Goal: Information Seeking & Learning: Learn about a topic

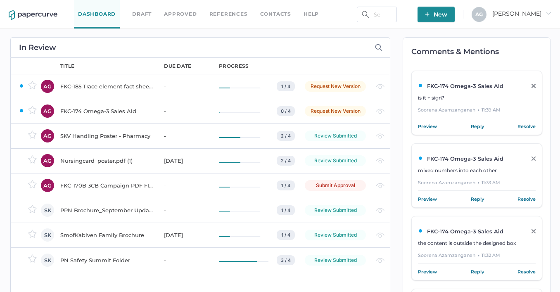
click at [466, 157] on div "FKC-174 Omega-3 Sales Aid" at bounding box center [471, 158] width 106 height 7
click at [432, 198] on link "Preview" at bounding box center [427, 199] width 19 height 8
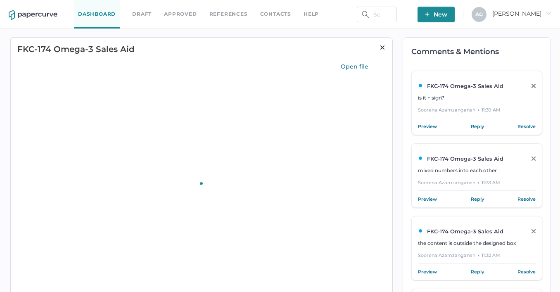
type input "75"
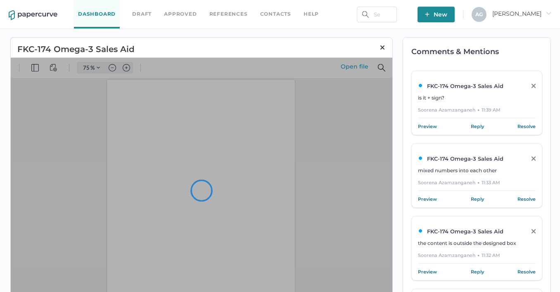
scroll to position [1231, 0]
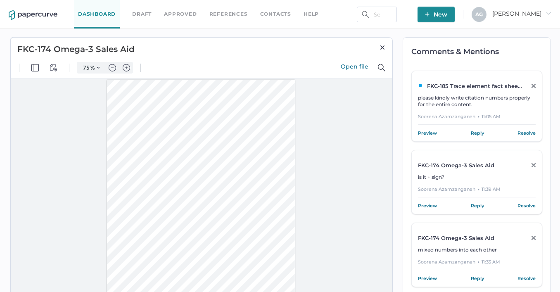
click at [270, 121] on div at bounding box center [201, 202] width 188 height 244
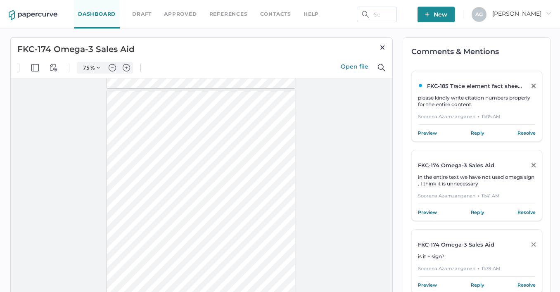
scroll to position [1713, 0]
click at [280, 161] on div at bounding box center [201, 212] width 188 height 244
click at [280, 159] on div at bounding box center [201, 212] width 188 height 244
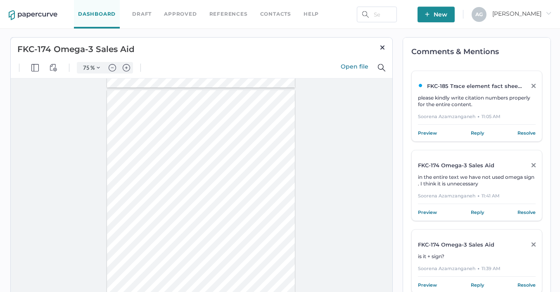
click at [280, 159] on div at bounding box center [201, 212] width 188 height 244
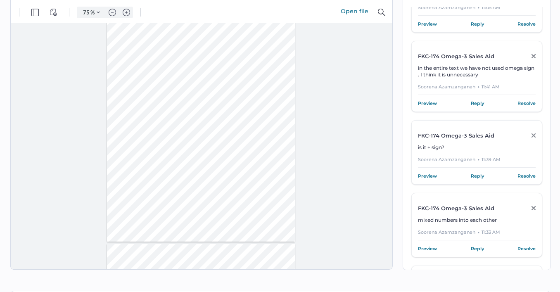
scroll to position [0, 0]
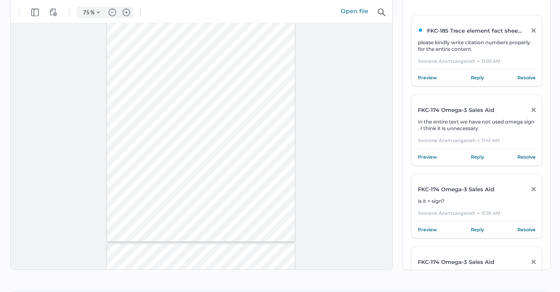
click at [392, 52] on div at bounding box center [202, 146] width 382 height 246
type input "2"
click at [173, 113] on div at bounding box center [201, 125] width 188 height 244
click at [173, 114] on div at bounding box center [201, 125] width 188 height 244
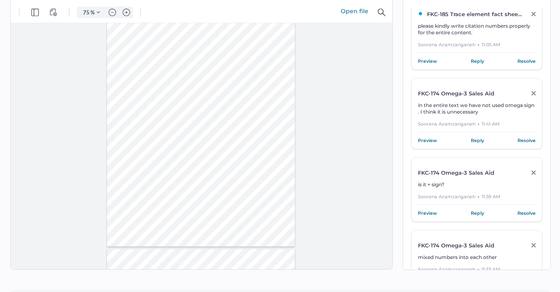
scroll to position [15, 0]
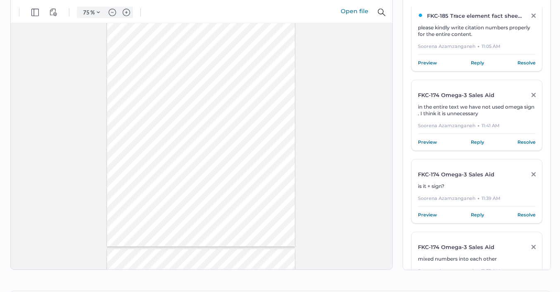
click at [430, 141] on link "Preview" at bounding box center [427, 142] width 19 height 8
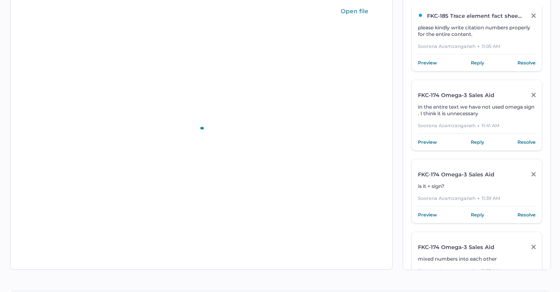
scroll to position [0, 0]
type input "75"
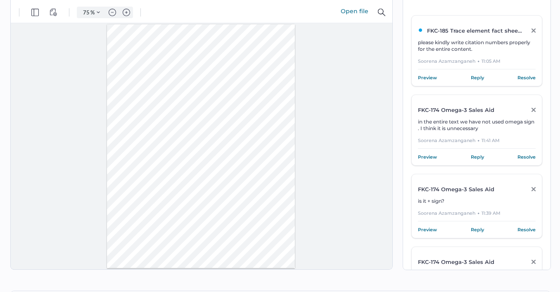
click at [437, 80] on link "Preview" at bounding box center [427, 78] width 19 height 8
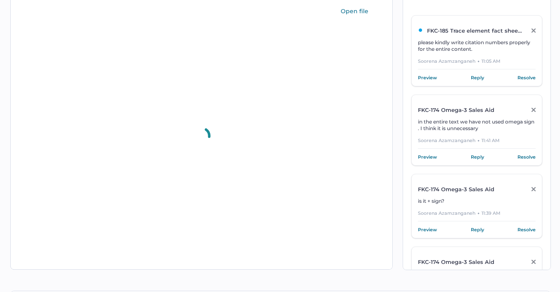
type input "99"
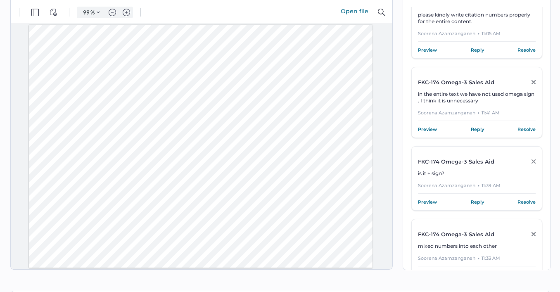
scroll to position [28, 0]
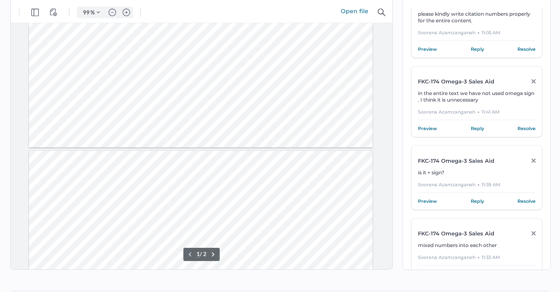
type input "2"
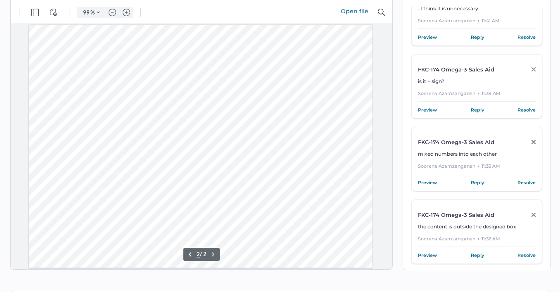
scroll to position [121, 0]
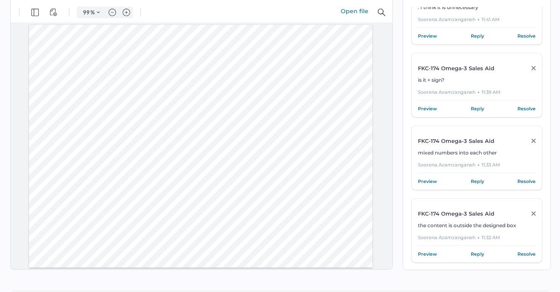
click at [423, 111] on link "Preview" at bounding box center [427, 108] width 19 height 8
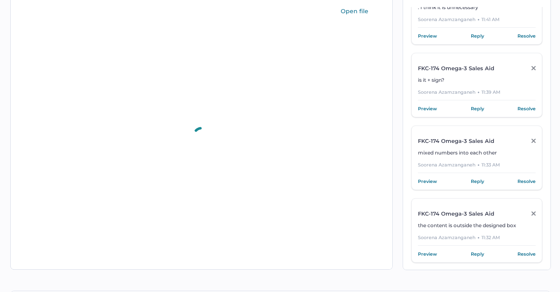
scroll to position [0, 0]
type input "75"
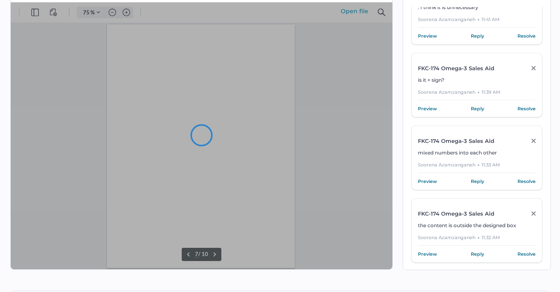
scroll to position [1477, 0]
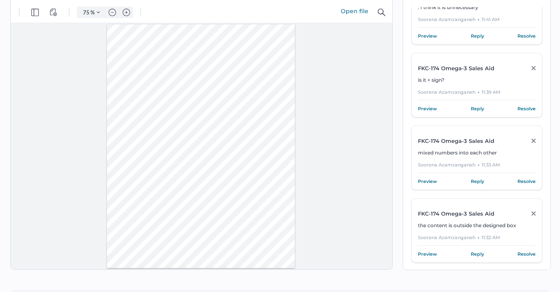
click at [434, 177] on link "Preview" at bounding box center [427, 181] width 19 height 8
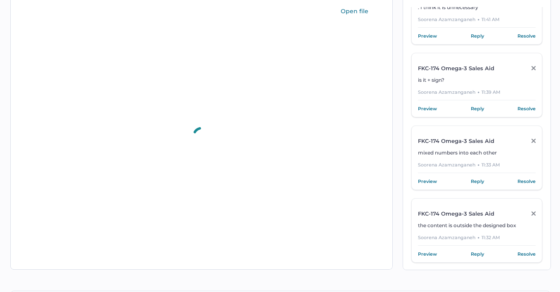
scroll to position [0, 0]
type input "75"
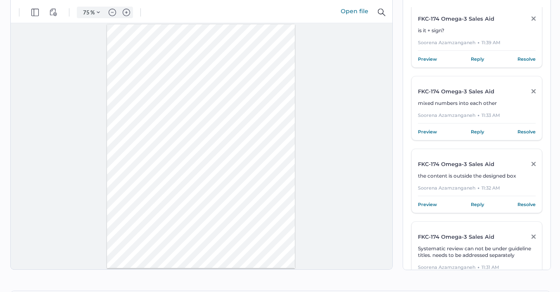
scroll to position [189, 0]
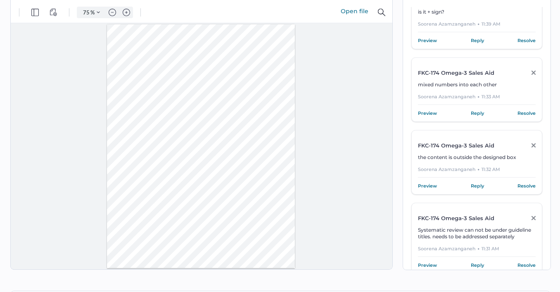
click at [436, 185] on link "Preview" at bounding box center [427, 186] width 19 height 8
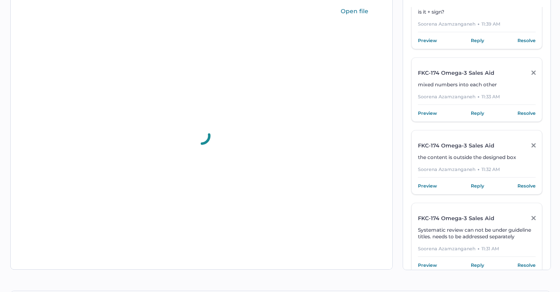
scroll to position [0, 0]
type input "75"
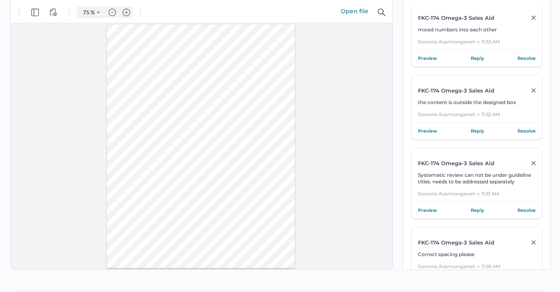
scroll to position [249, 0]
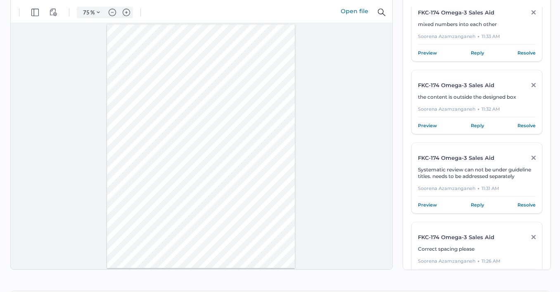
click at [434, 204] on link "Preview" at bounding box center [427, 205] width 19 height 8
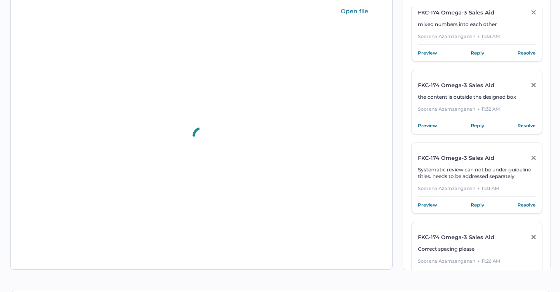
scroll to position [0, 0]
type input "75"
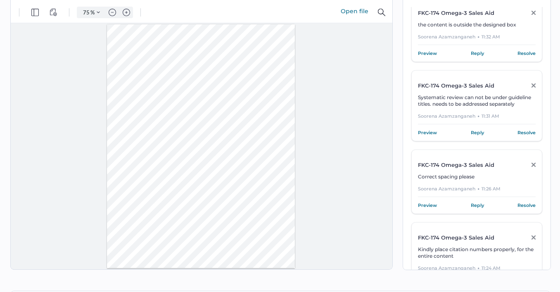
scroll to position [330, 0]
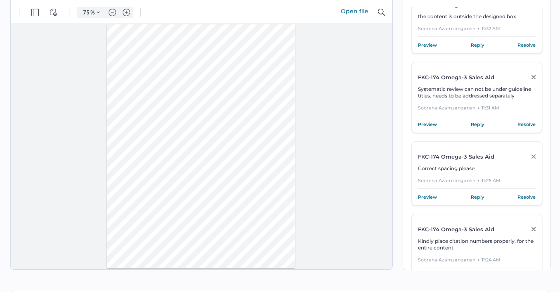
click at [428, 197] on link "Preview" at bounding box center [427, 197] width 19 height 8
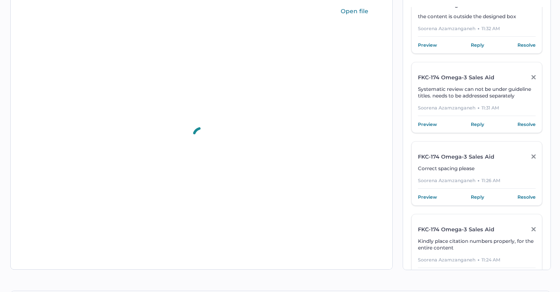
scroll to position [0, 0]
type input "75"
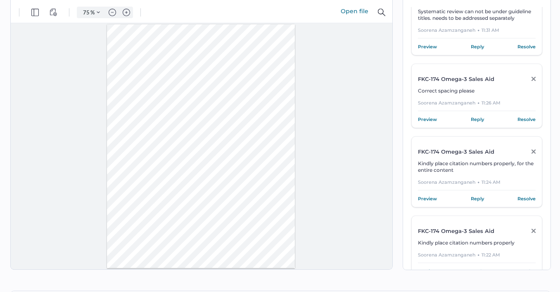
scroll to position [408, 0]
click at [435, 194] on link "Preview" at bounding box center [427, 198] width 19 height 8
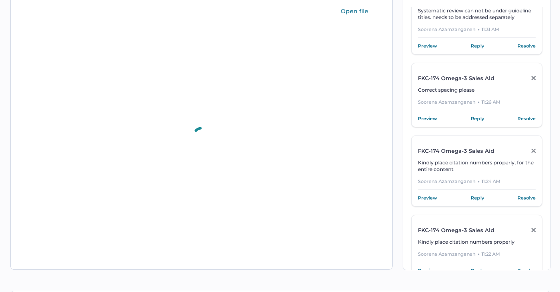
scroll to position [0, 0]
type input "75"
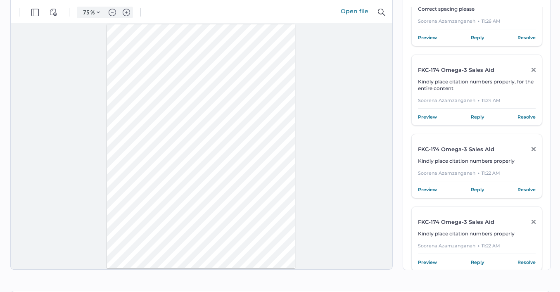
scroll to position [491, 0]
click at [429, 186] on link "Preview" at bounding box center [427, 188] width 19 height 8
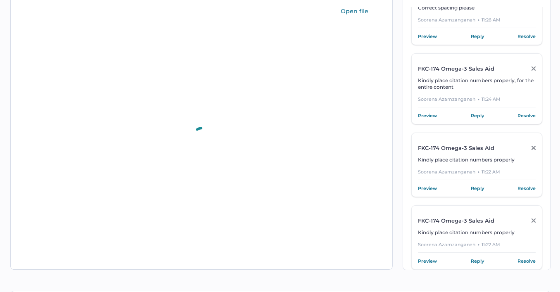
scroll to position [0, 0]
type input "75"
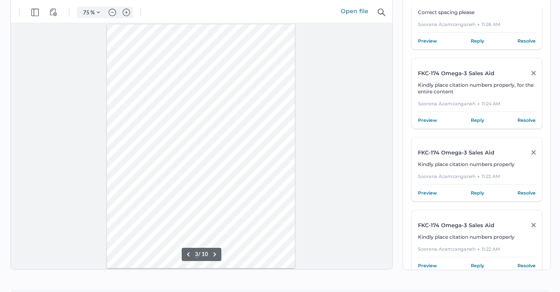
scroll to position [568, 0]
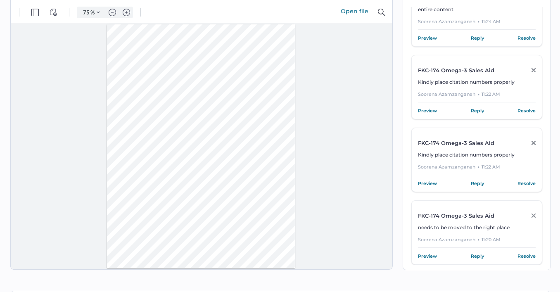
click at [435, 183] on link "Preview" at bounding box center [427, 183] width 19 height 8
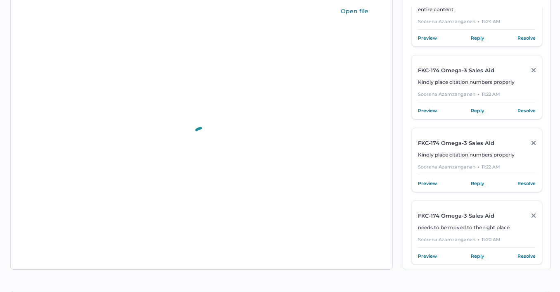
scroll to position [0, 0]
type input "75"
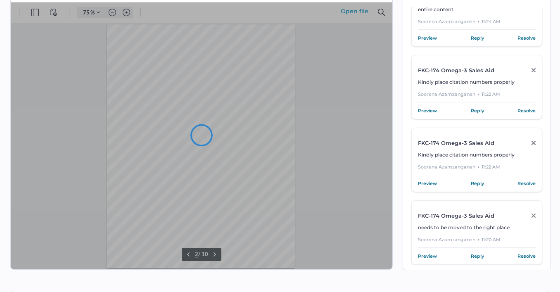
scroll to position [246, 0]
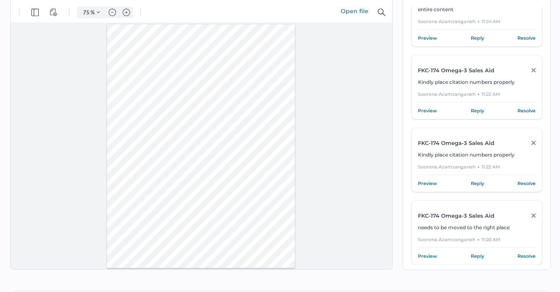
drag, startPoint x: 558, startPoint y: 134, endPoint x: 563, endPoint y: 74, distance: 60.9
click at [560, 88] on html "Dashboard Draft Approved References Contacts help New A G [PERSON_NAME] FKC-174…" at bounding box center [280, 91] width 560 height 292
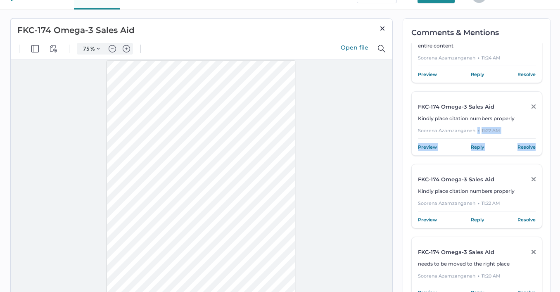
scroll to position [0, 0]
